Goal: Information Seeking & Learning: Learn about a topic

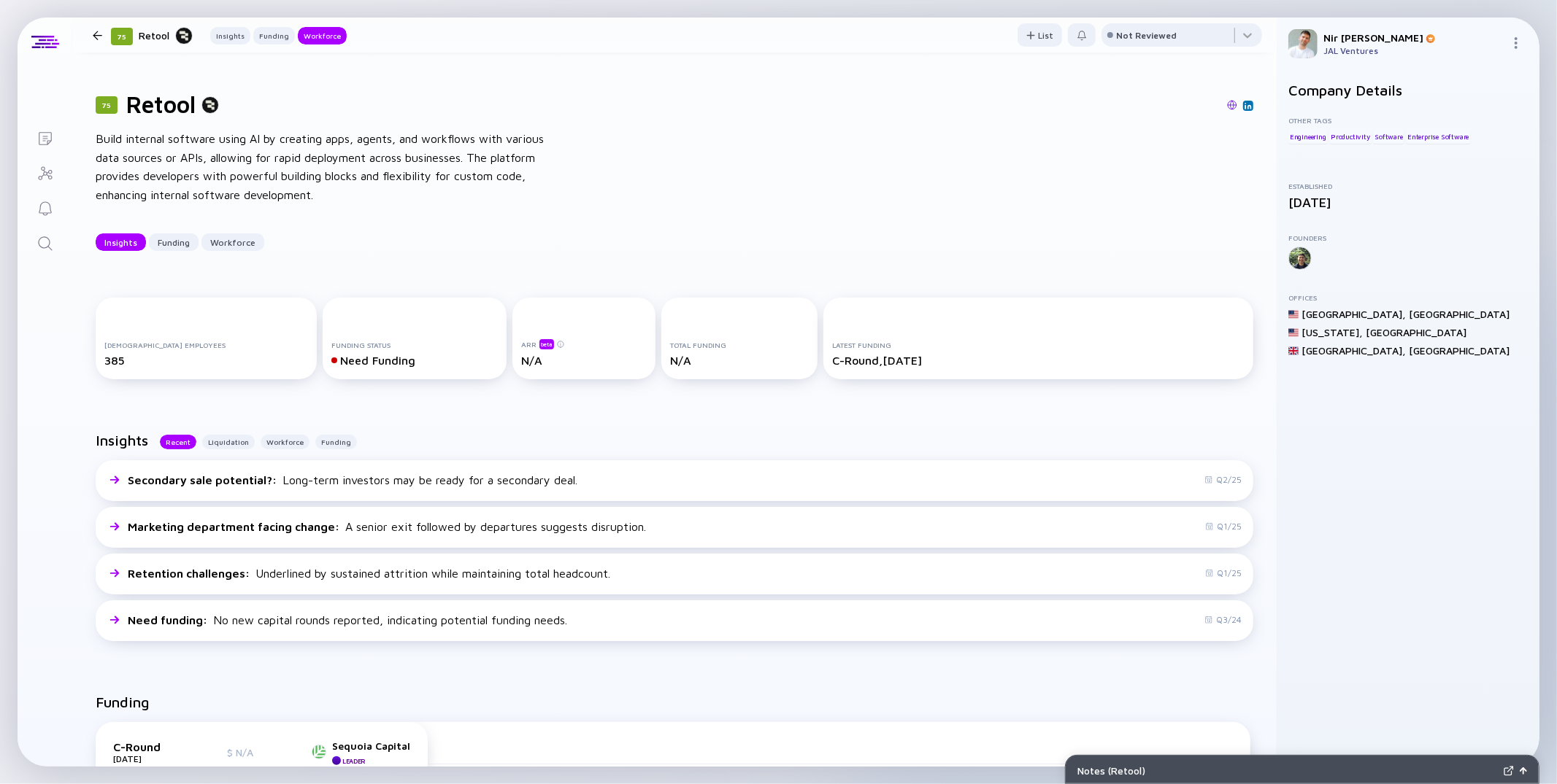
scroll to position [1284, 0]
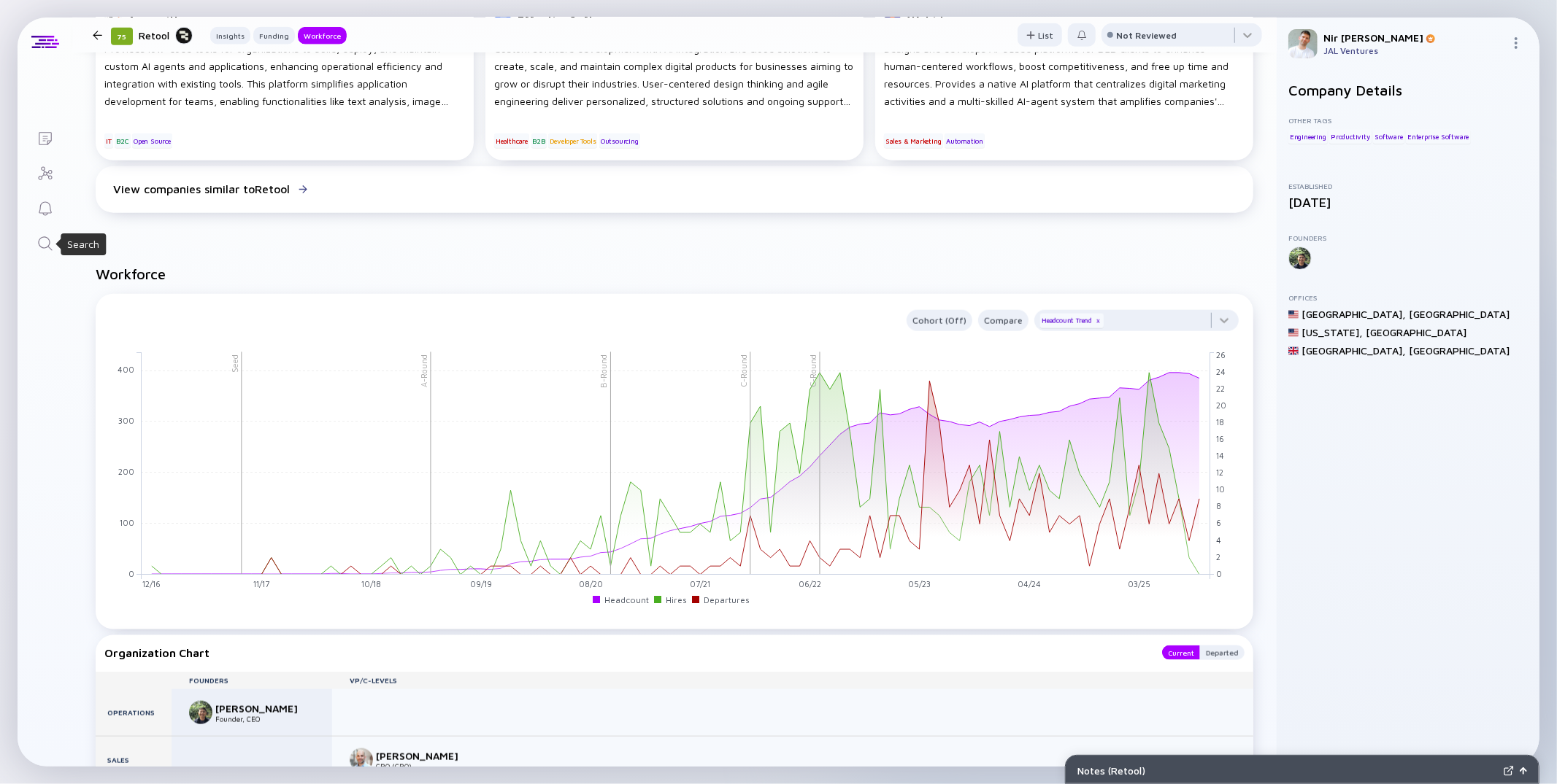
click at [42, 247] on icon "Search" at bounding box center [46, 244] width 18 height 18
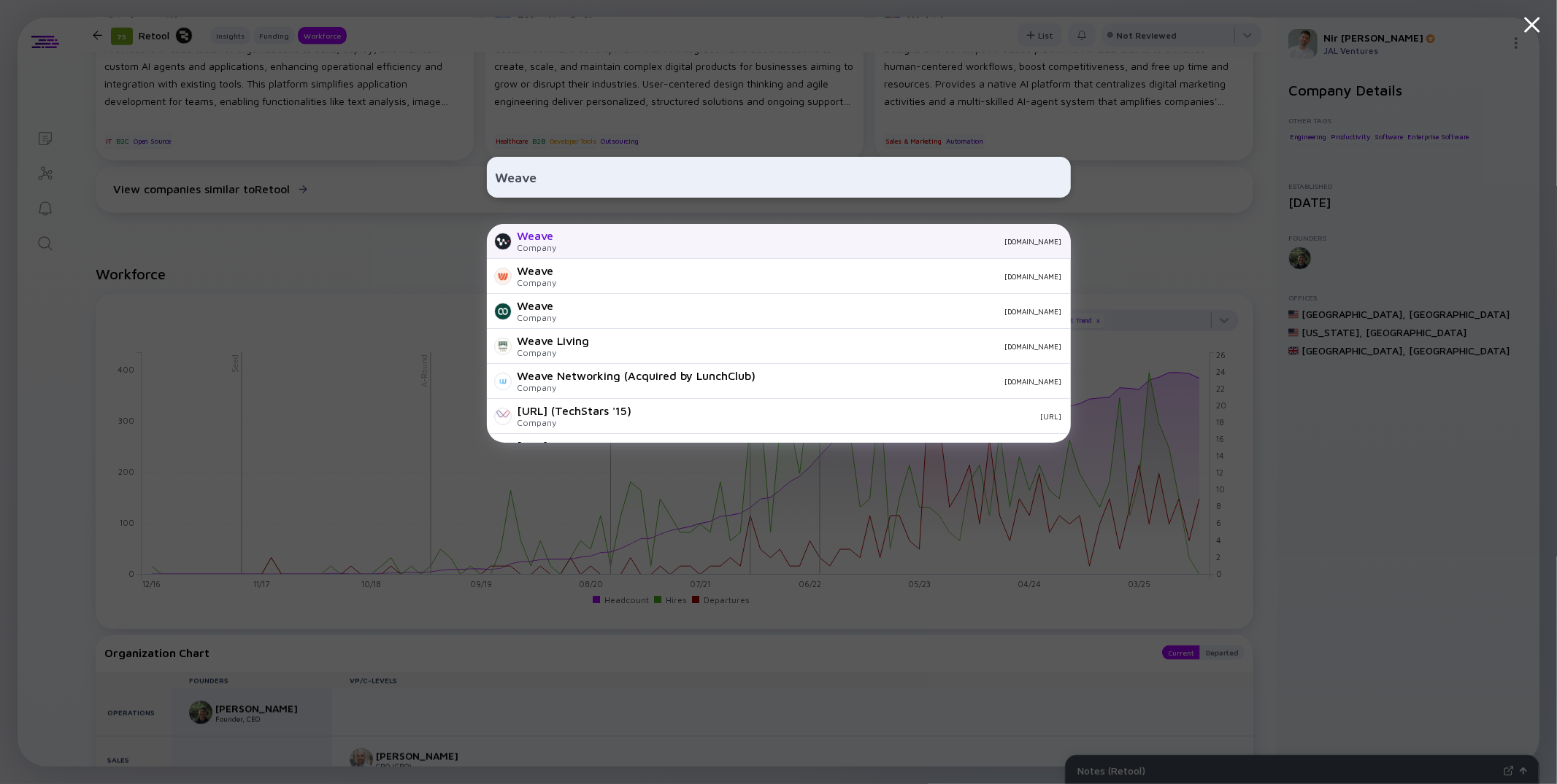
type input "Weave"
click at [569, 241] on div "[DOMAIN_NAME]" at bounding box center [815, 242] width 493 height 9
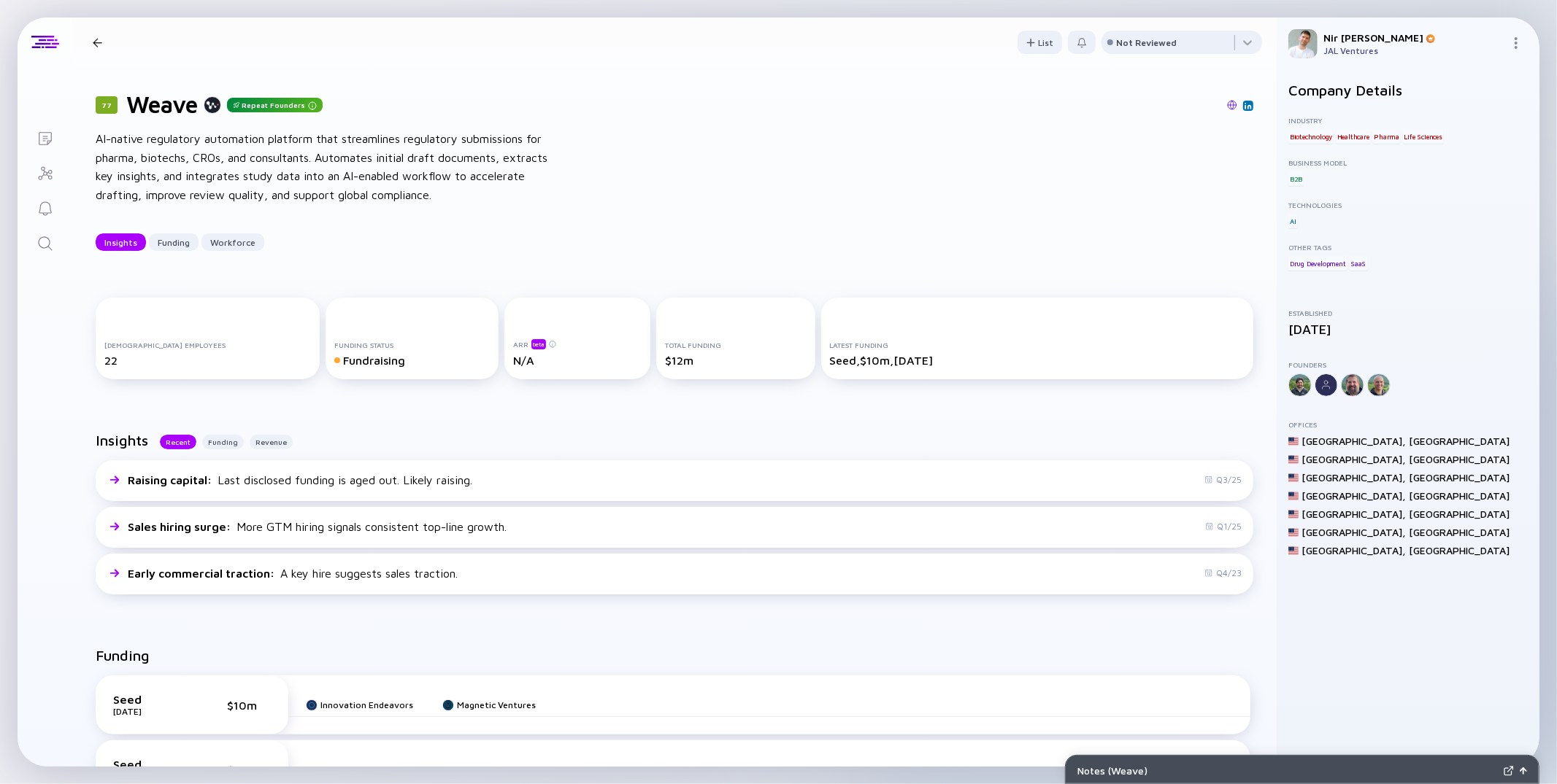
click at [56, 245] on link "Search" at bounding box center [45, 242] width 55 height 35
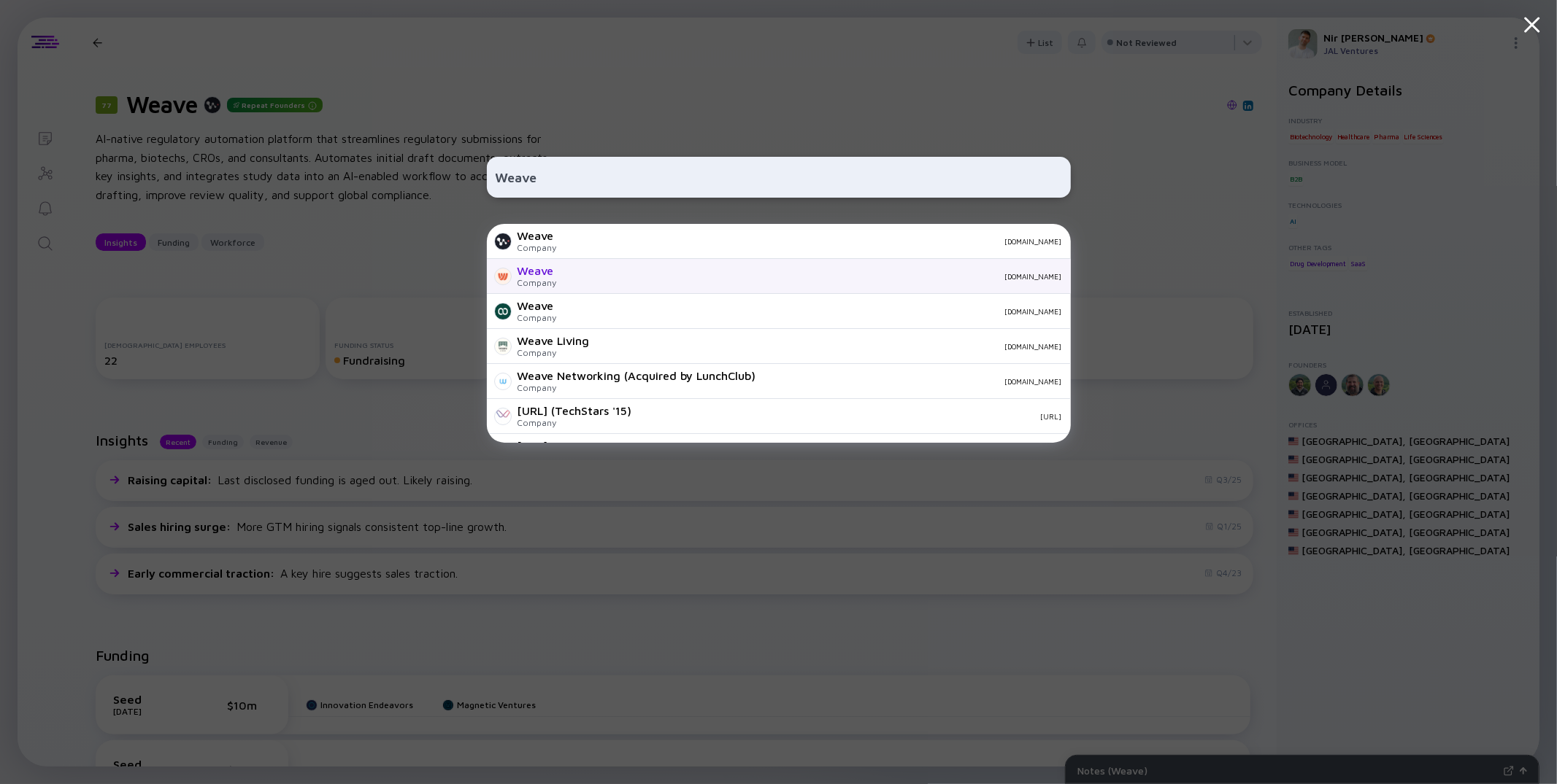
type input "Weave"
click at [526, 284] on div "Company" at bounding box center [537, 283] width 39 height 11
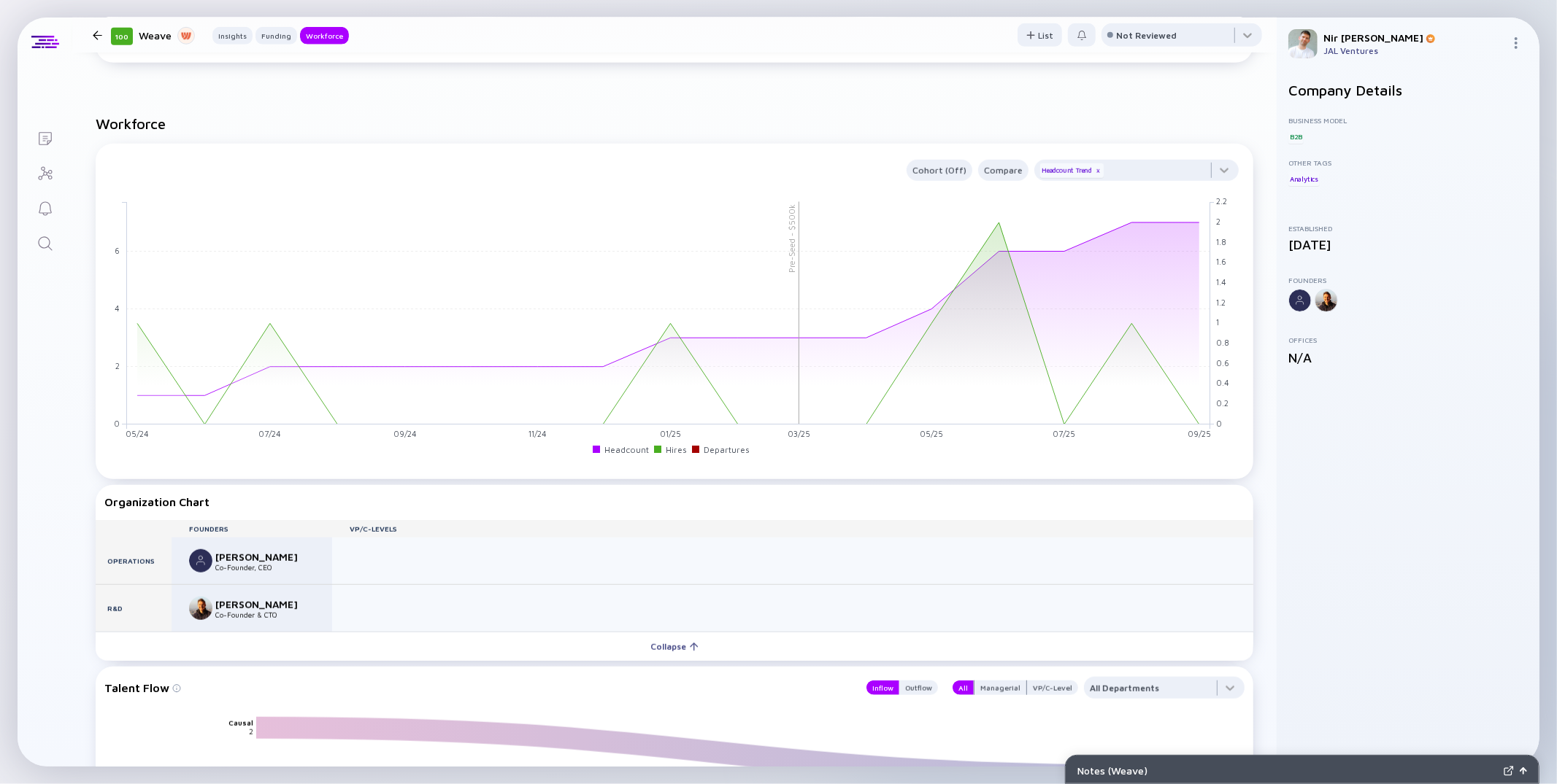
scroll to position [848, 0]
click at [52, 242] on icon "Search" at bounding box center [46, 244] width 18 height 18
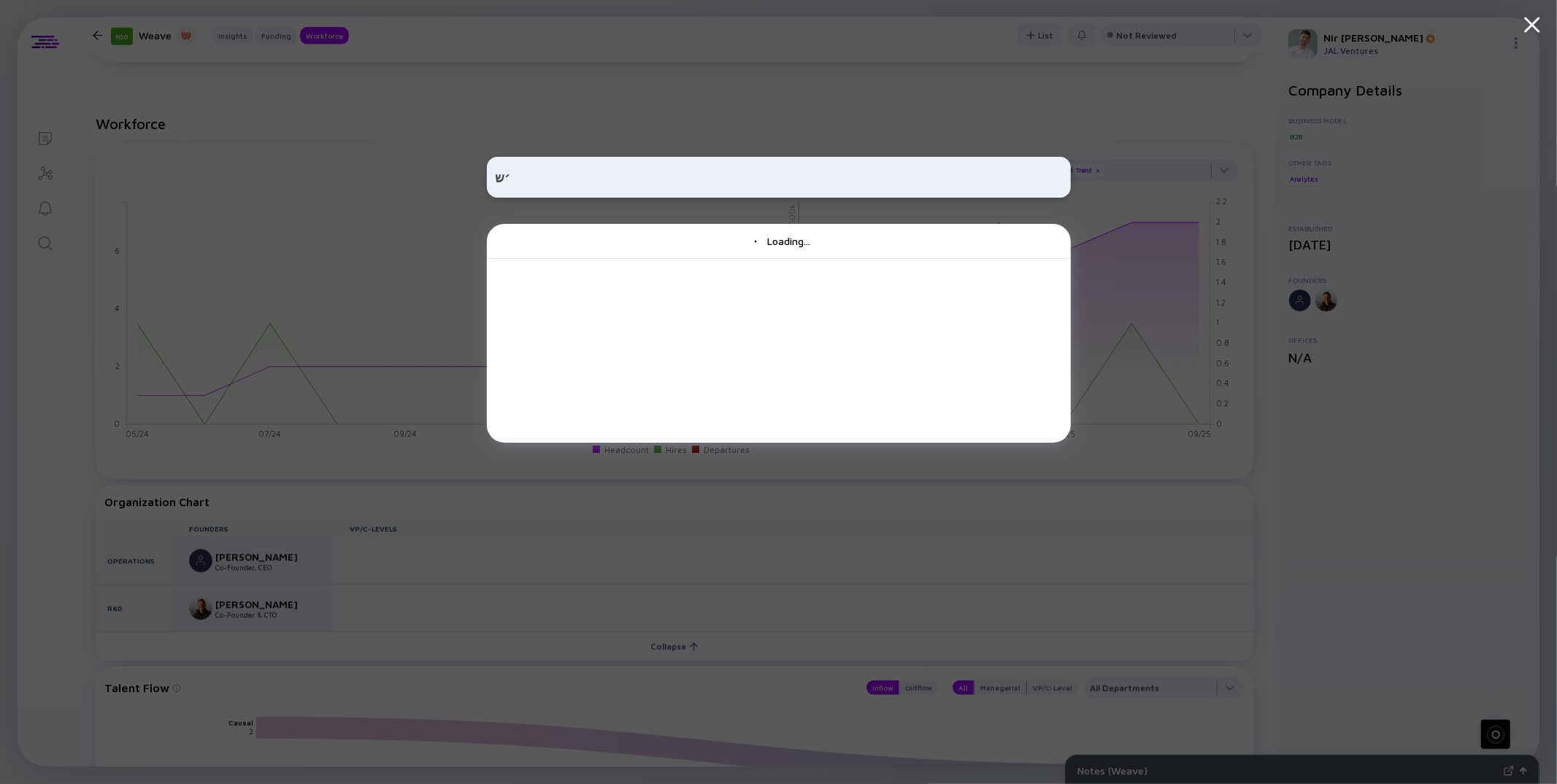
type input "׳"
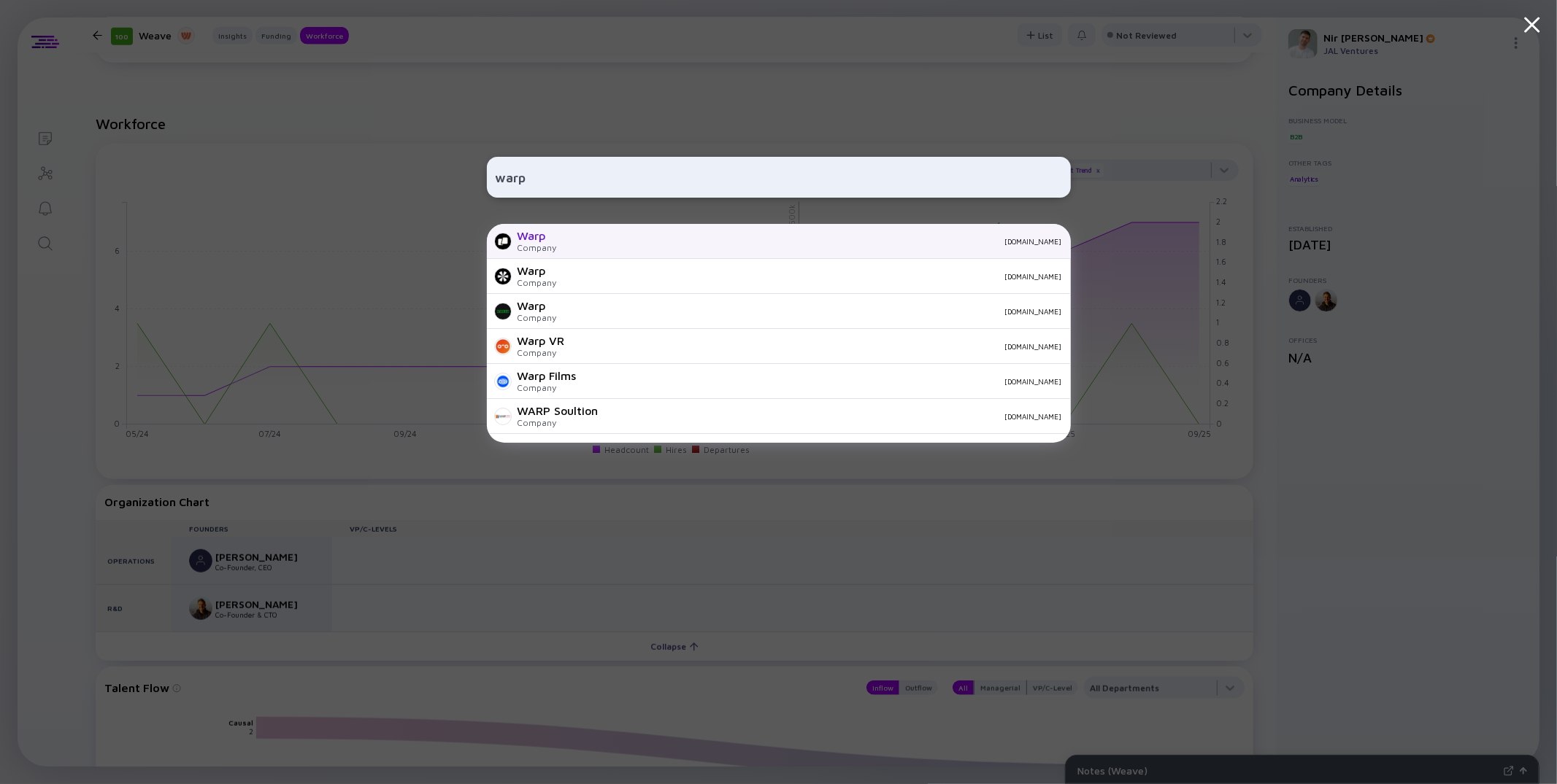
type input "warp"
click at [552, 243] on div "Company" at bounding box center [537, 248] width 39 height 11
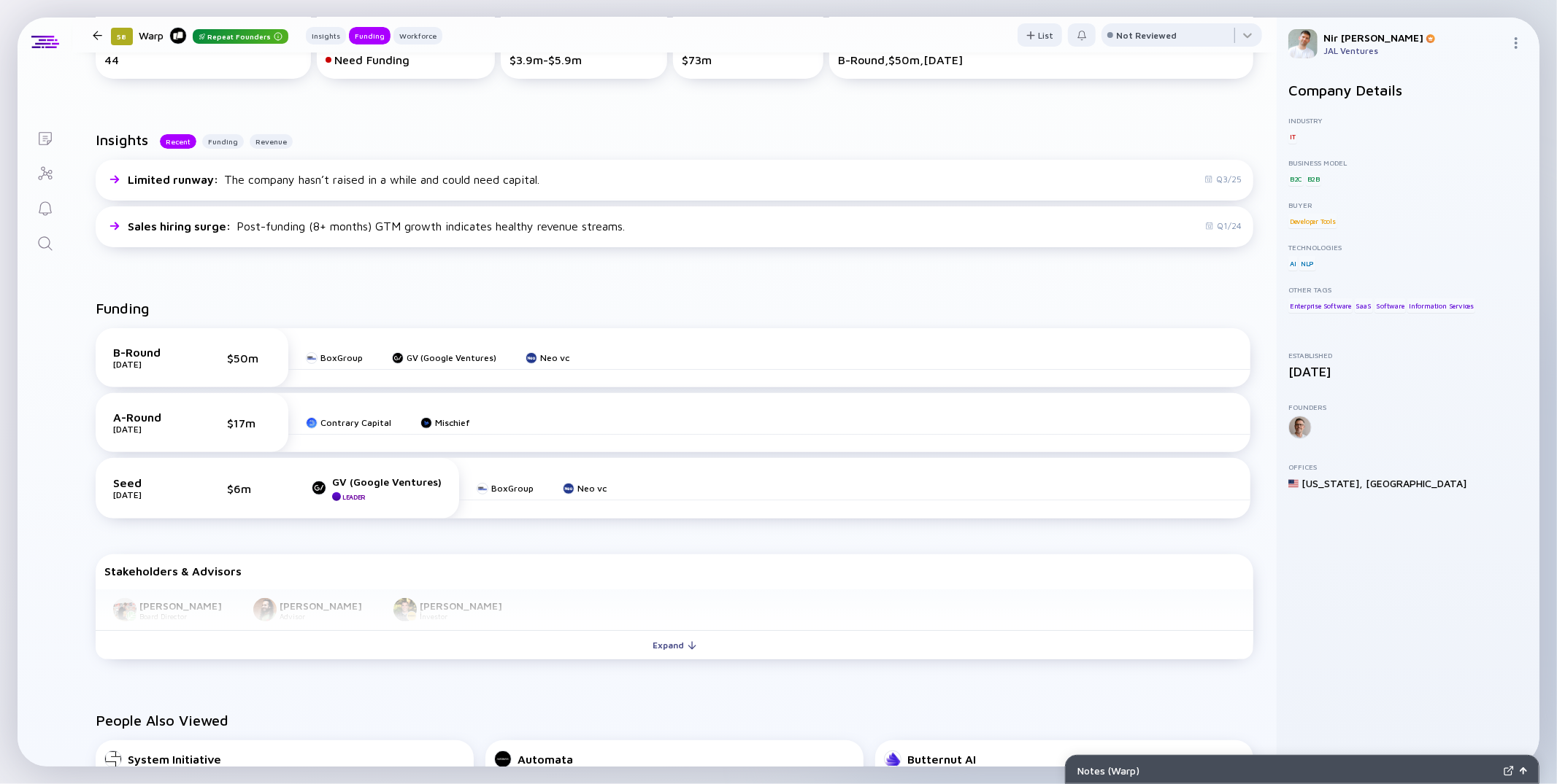
scroll to position [267, 0]
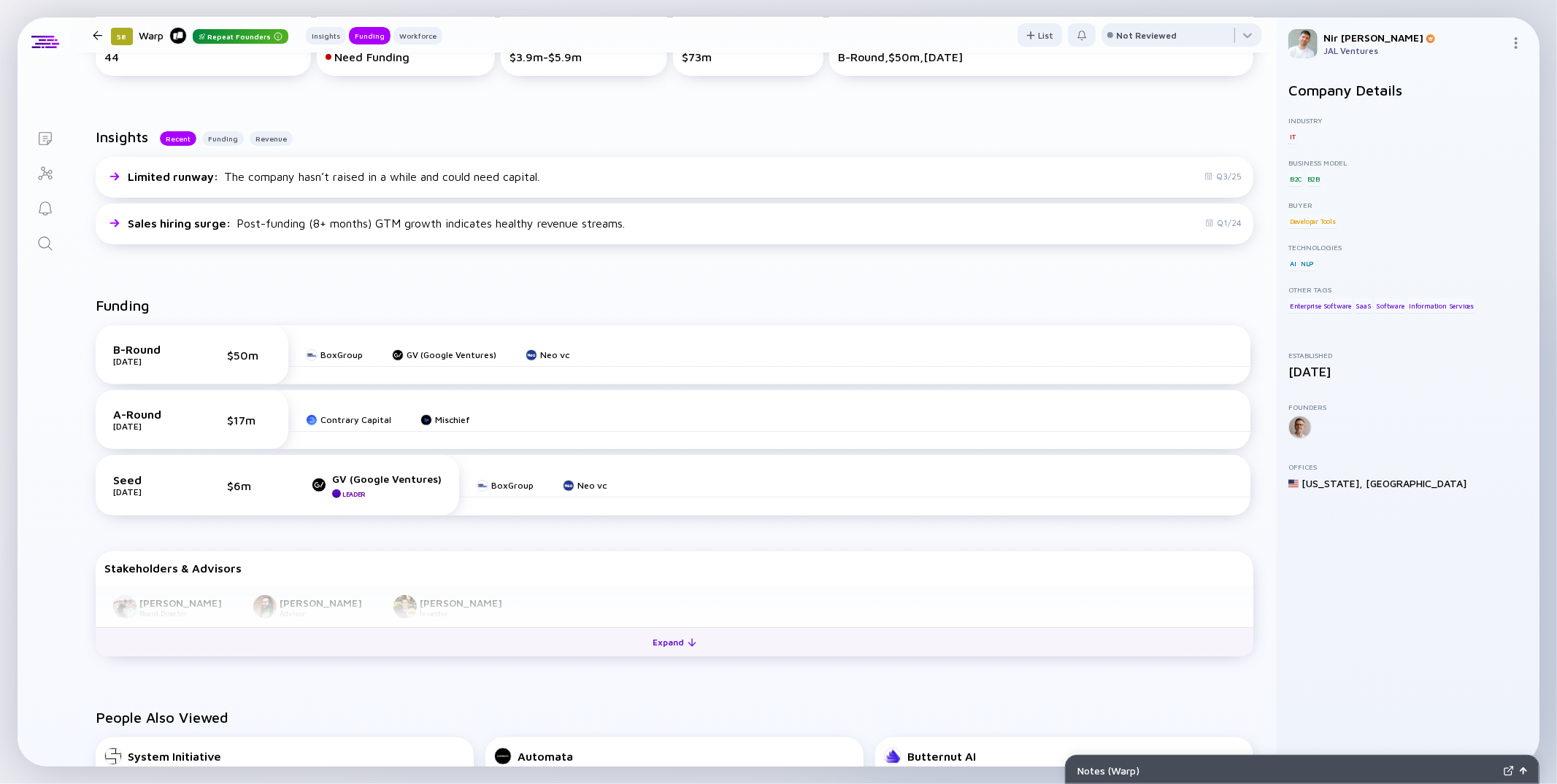
click at [666, 646] on div "Expand" at bounding box center [675, 642] width 61 height 22
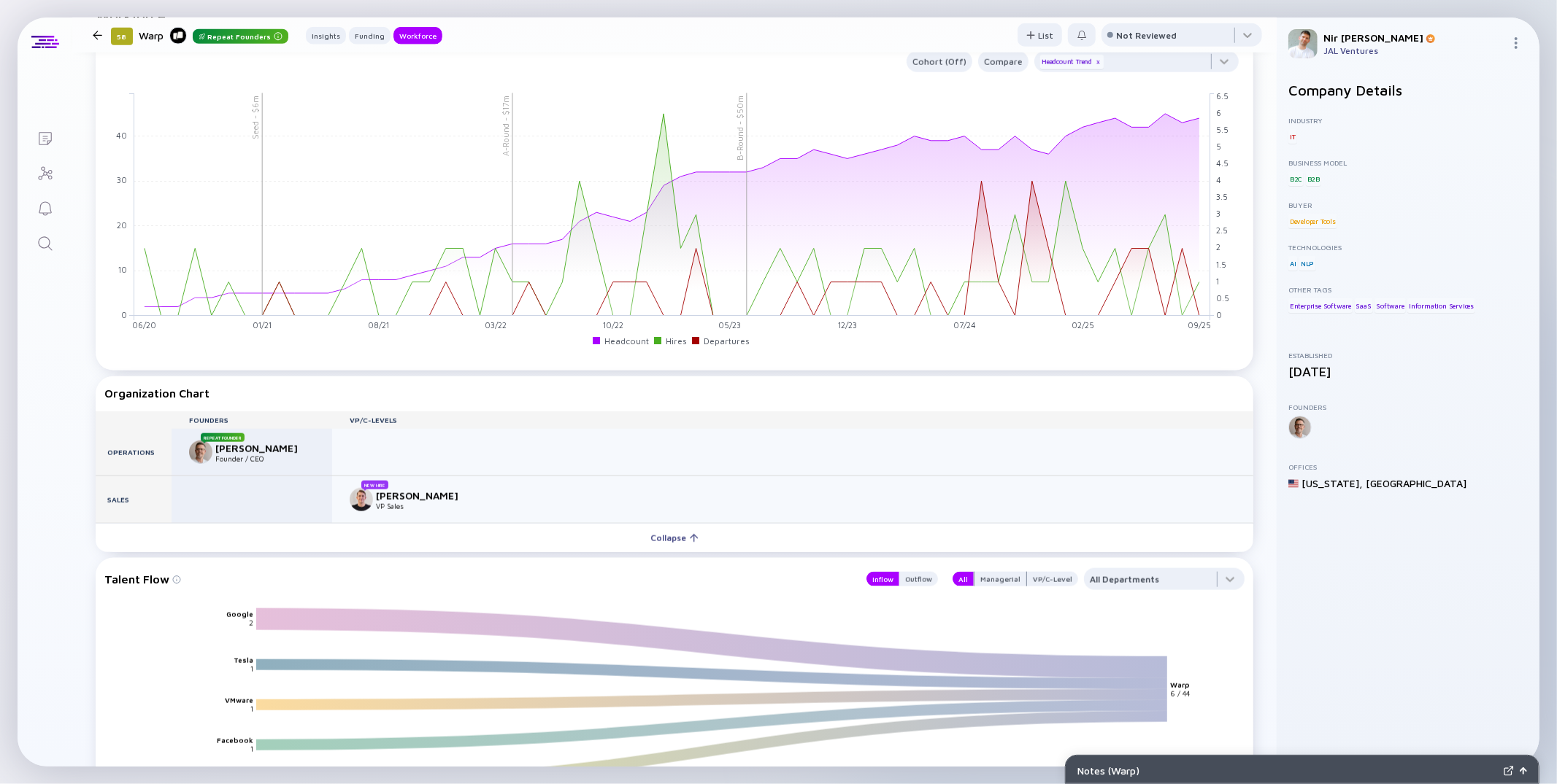
scroll to position [1267, 0]
